Goal: Transaction & Acquisition: Download file/media

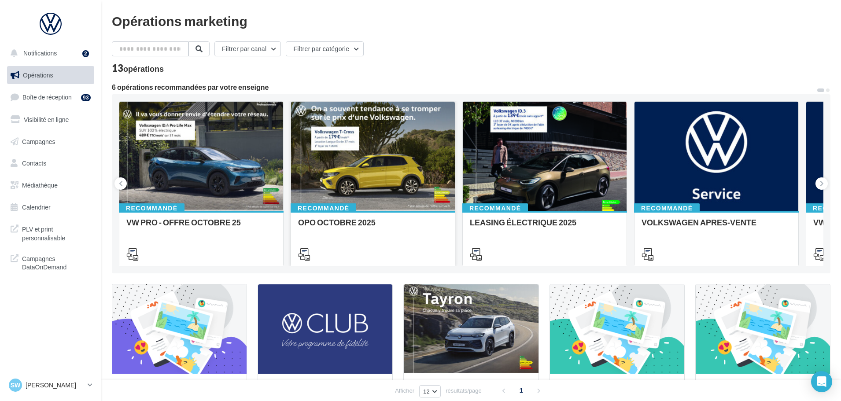
click at [374, 166] on div at bounding box center [373, 157] width 164 height 110
click at [52, 72] on span "Opérations" at bounding box center [38, 74] width 30 height 7
click at [546, 175] on div at bounding box center [545, 157] width 164 height 110
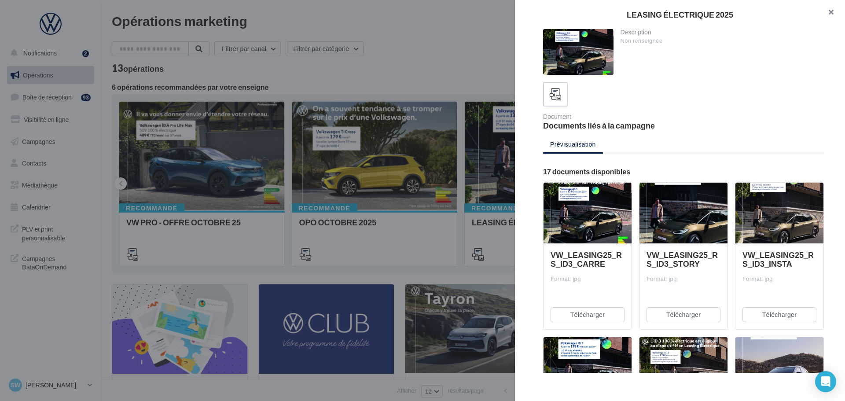
click at [834, 13] on button "button" at bounding box center [827, 13] width 35 height 26
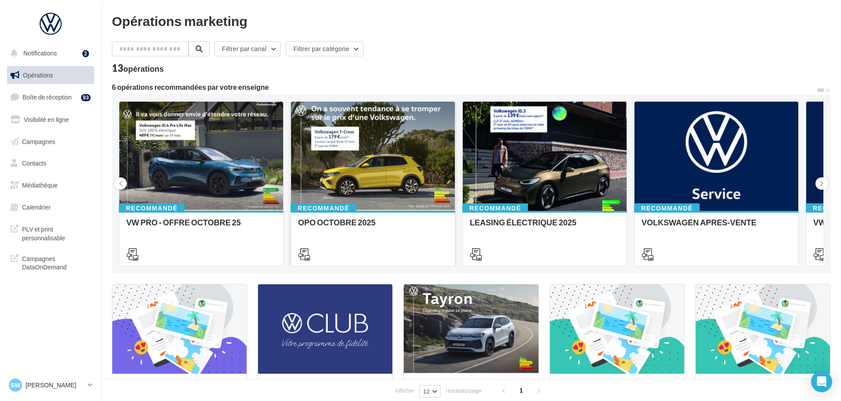
click at [384, 182] on div at bounding box center [373, 157] width 164 height 110
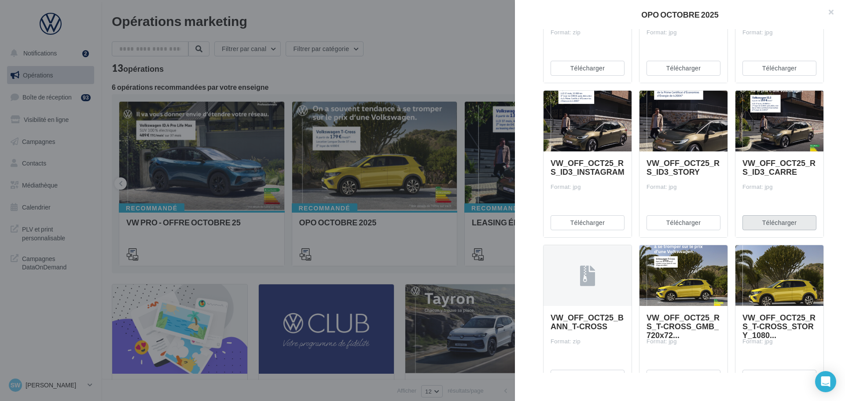
scroll to position [247, 0]
click at [765, 219] on button "Télécharger" at bounding box center [780, 222] width 74 height 15
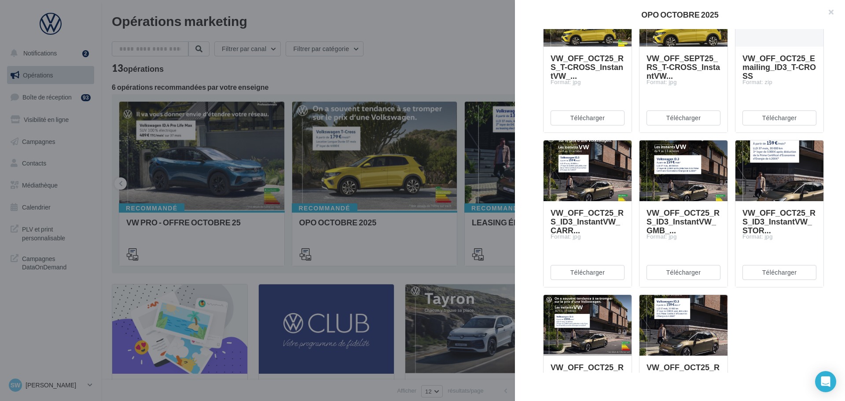
scroll to position [970, 0]
click at [593, 266] on button "Télécharger" at bounding box center [588, 272] width 74 height 15
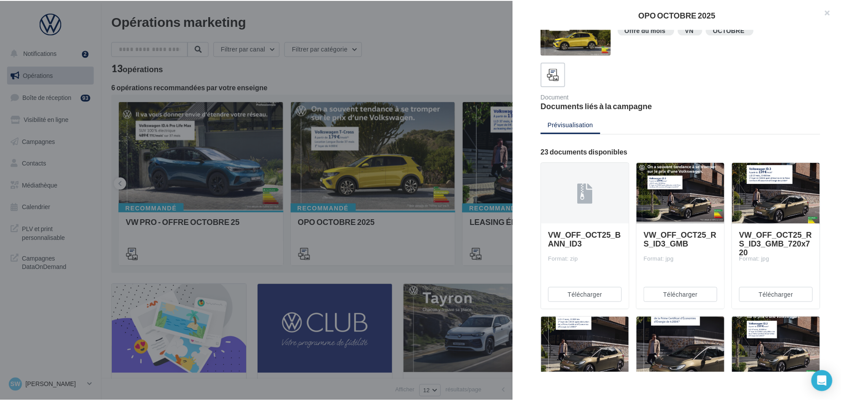
scroll to position [0, 0]
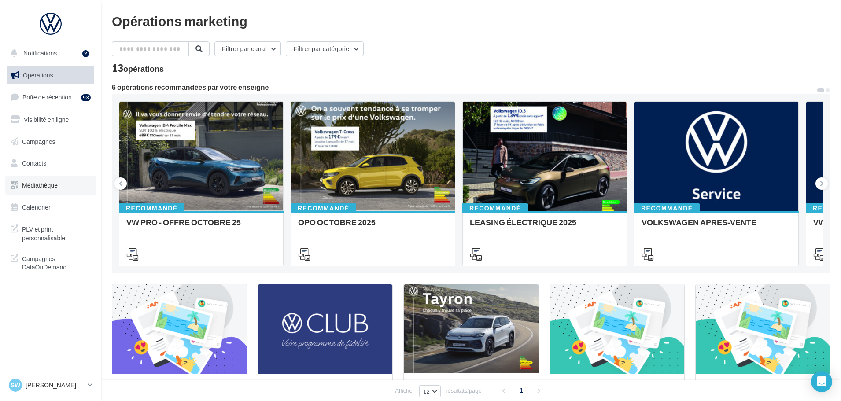
click at [43, 185] on span "Médiathèque" at bounding box center [40, 184] width 36 height 7
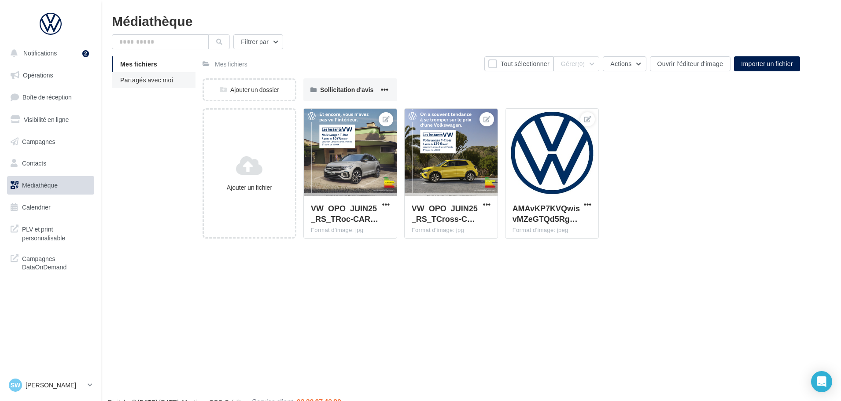
click at [158, 78] on span "Partagés avec moi" at bounding box center [146, 79] width 53 height 7
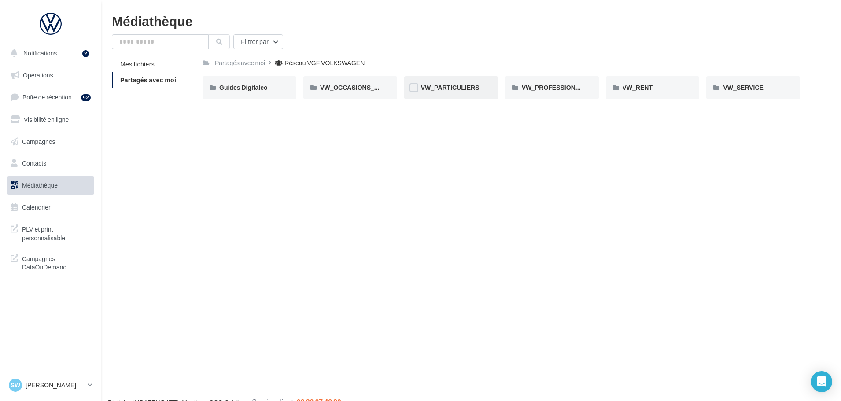
click at [480, 86] on div "VW_PARTICULIERS" at bounding box center [451, 87] width 60 height 9
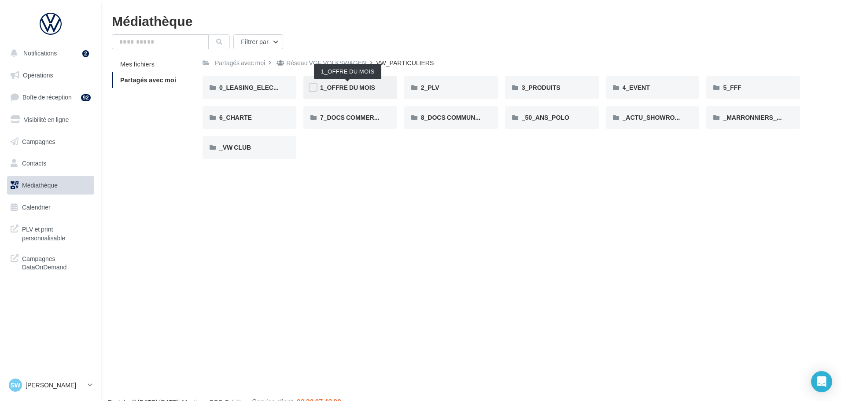
click at [362, 89] on span "1_OFFRE DU MOIS" at bounding box center [347, 87] width 55 height 7
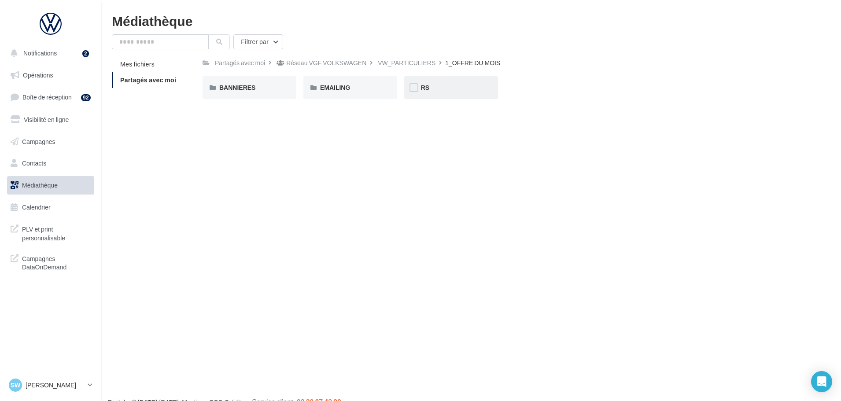
click at [450, 83] on div "RS" at bounding box center [451, 87] width 94 height 23
click at [260, 86] on div "AVEC [PERSON_NAME]" at bounding box center [249, 87] width 60 height 9
click at [260, 86] on div "ID.3" at bounding box center [249, 87] width 60 height 9
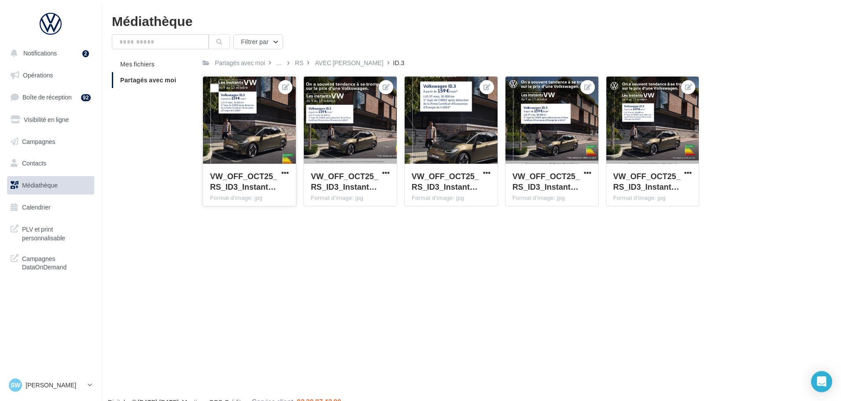
click at [265, 122] on div at bounding box center [249, 121] width 93 height 88
click at [262, 186] on span "VW_OFF_OCT25_RS_ID3_Instant…" at bounding box center [243, 181] width 67 height 20
click at [44, 383] on p "[PERSON_NAME]" at bounding box center [55, 385] width 59 height 9
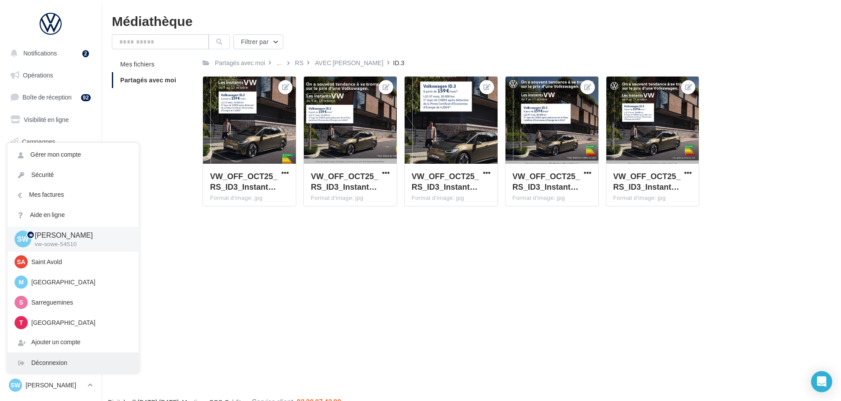
click at [67, 362] on div "Déconnexion" at bounding box center [72, 363] width 131 height 20
